Goal: Information Seeking & Learning: Learn about a topic

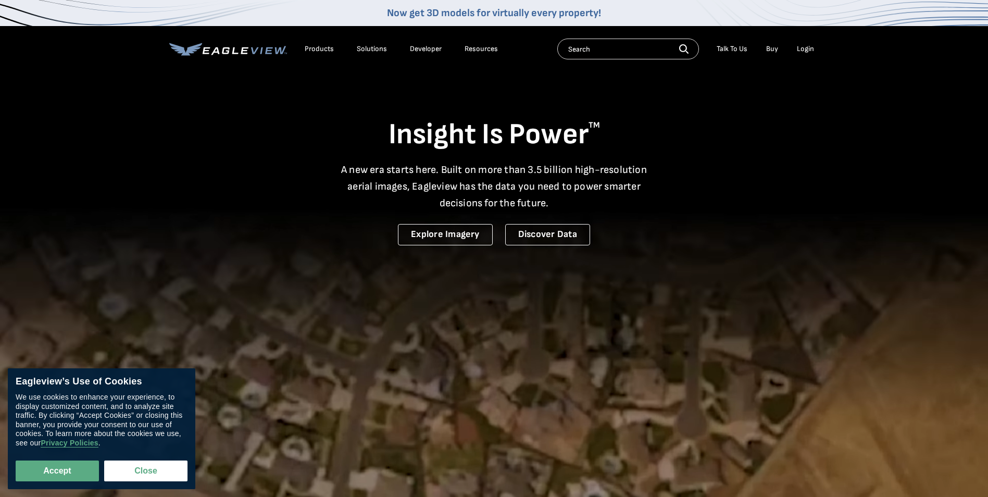
click at [321, 47] on div "Products" at bounding box center [319, 48] width 29 height 9
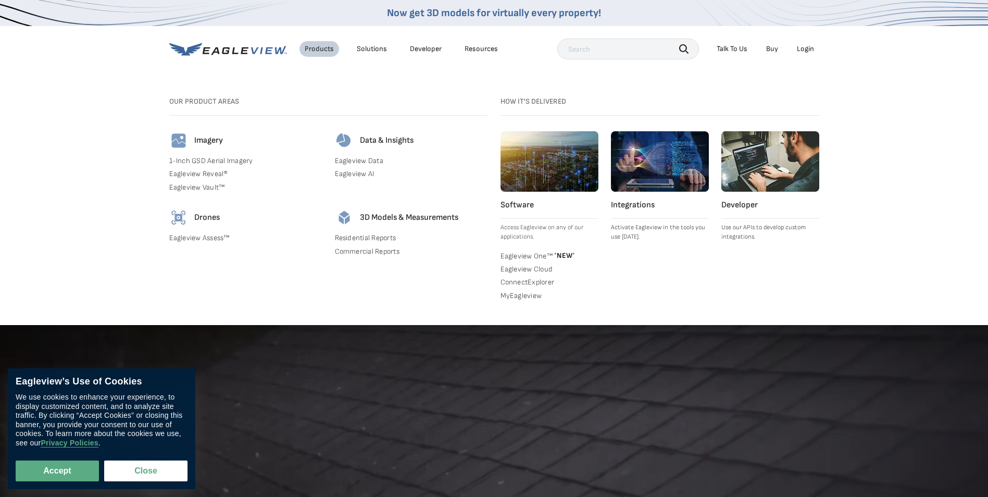
click at [208, 240] on link "Eagleview Assess™" at bounding box center [245, 237] width 153 height 9
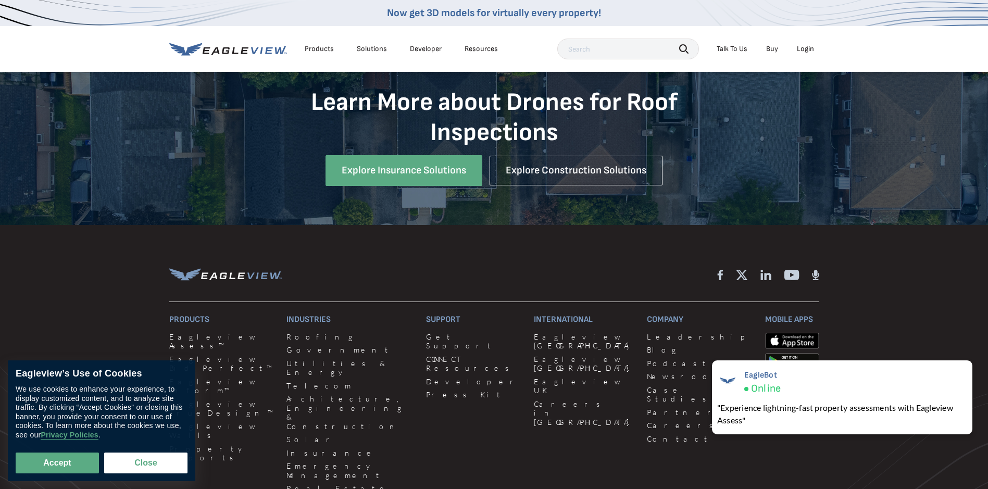
scroll to position [1146, 0]
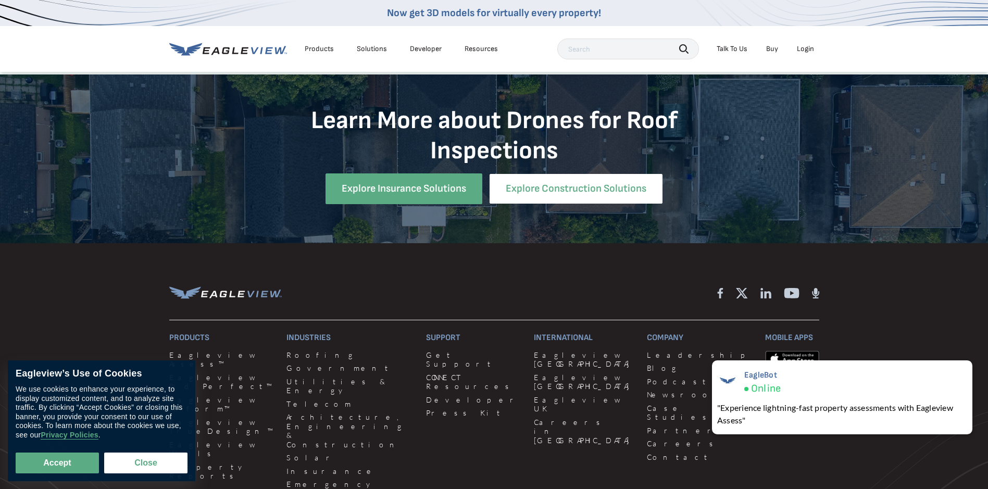
click at [566, 185] on link "Explore Construction Solutions" at bounding box center [576, 189] width 173 height 30
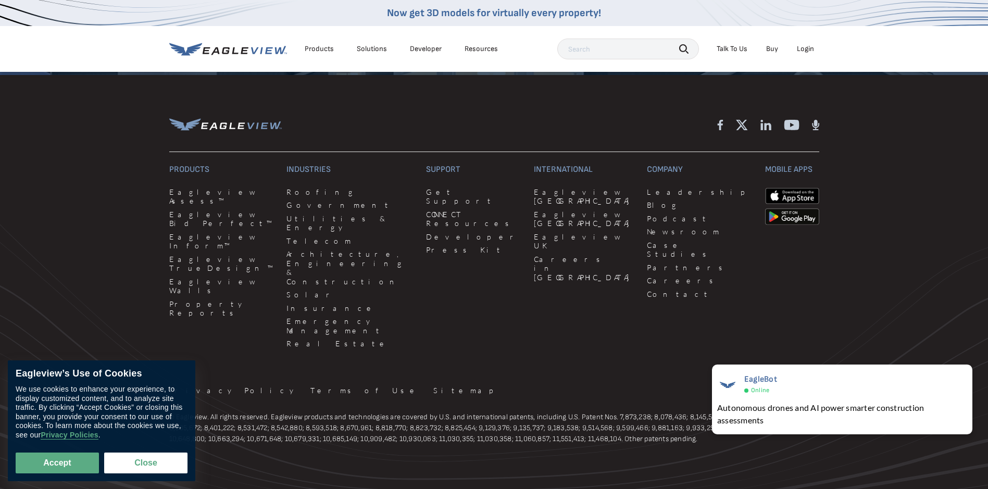
scroll to position [3263, 0]
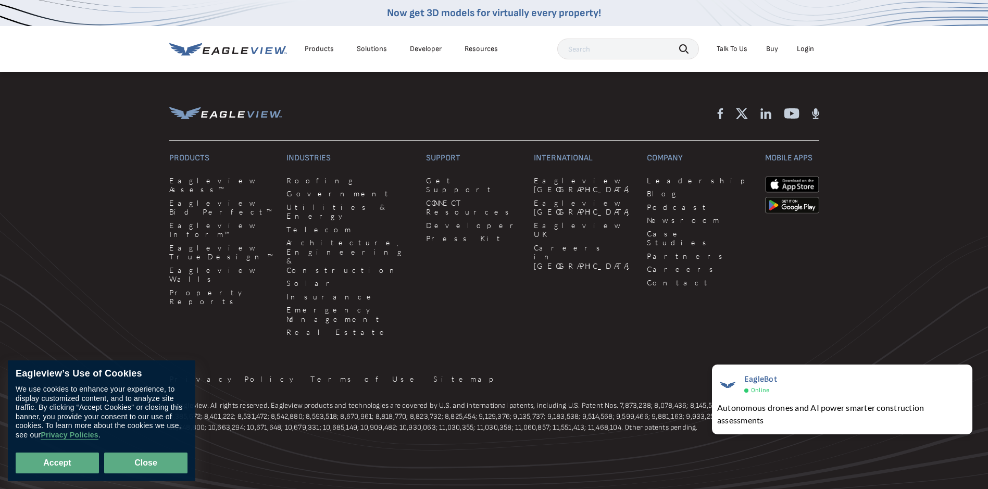
click at [140, 460] on button "Close" at bounding box center [145, 463] width 83 height 21
